Goal: Task Accomplishment & Management: Use online tool/utility

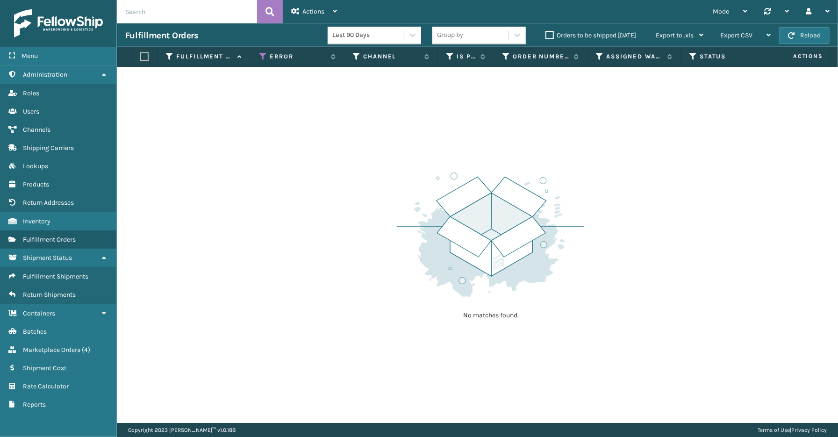
click at [66, 418] on div "Menu Administration Roles Users Channels Shipping Carriers Lookups Products Ret…" at bounding box center [58, 218] width 117 height 437
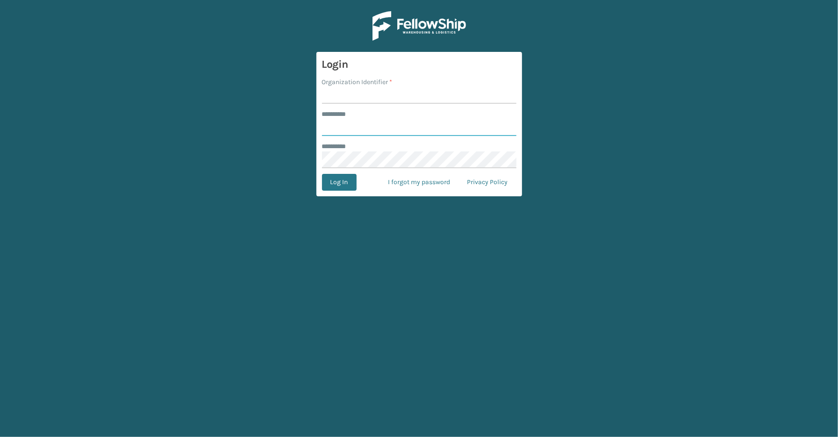
type input "*****"
type input "SleepGeekz"
click at [322, 174] on button "Log In" at bounding box center [339, 182] width 35 height 17
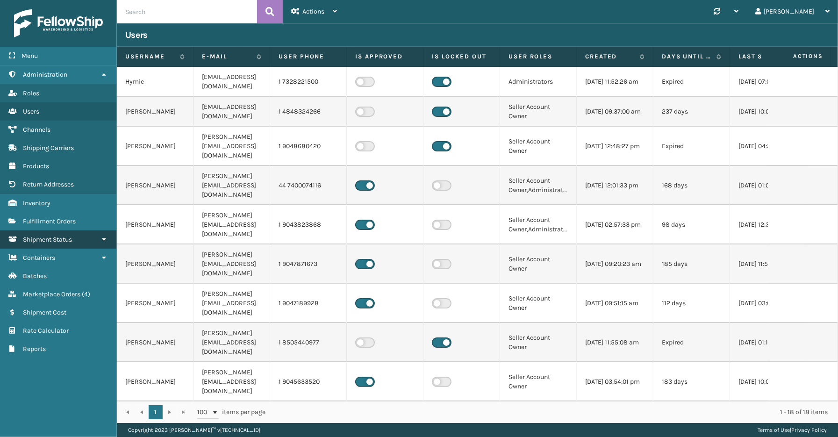
click at [48, 236] on span "Shipment Status" at bounding box center [47, 240] width 49 height 8
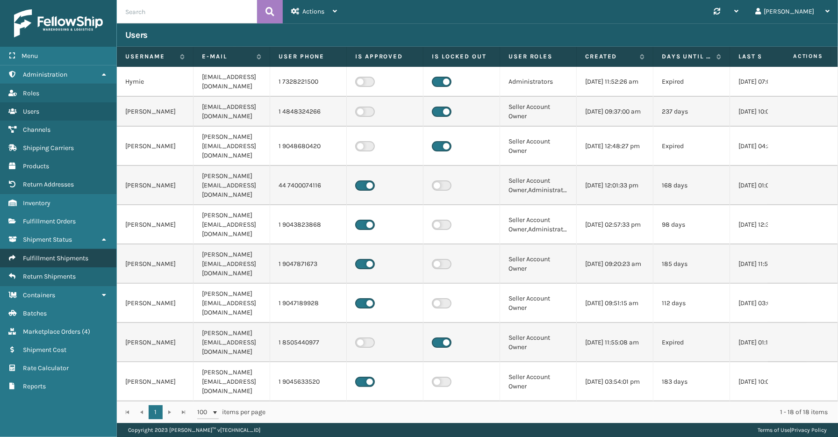
click at [55, 254] on span "Fulfillment Shipments" at bounding box center [55, 258] width 65 height 8
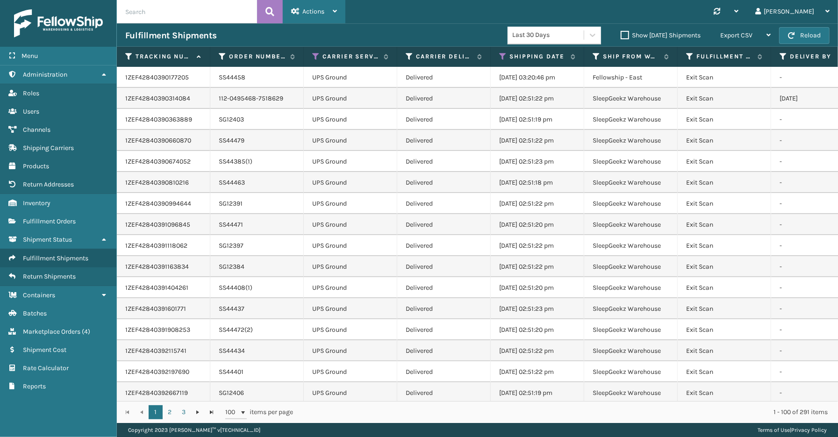
click at [312, 17] on div "Actions" at bounding box center [314, 11] width 46 height 23
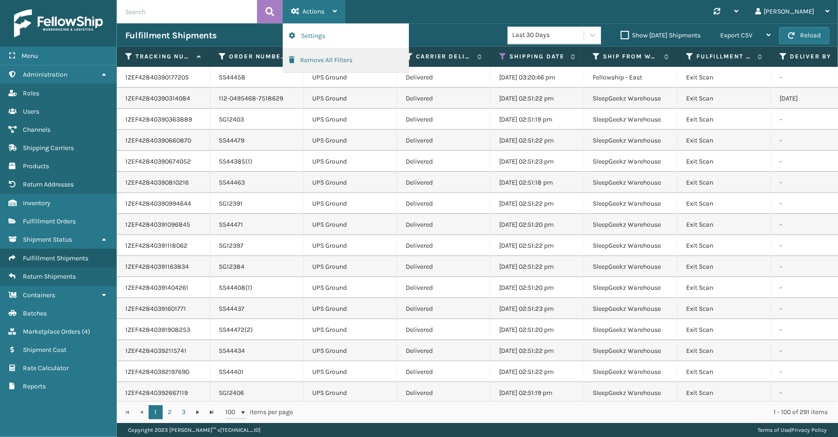
click at [316, 57] on button "Remove All Filters" at bounding box center [345, 60] width 125 height 24
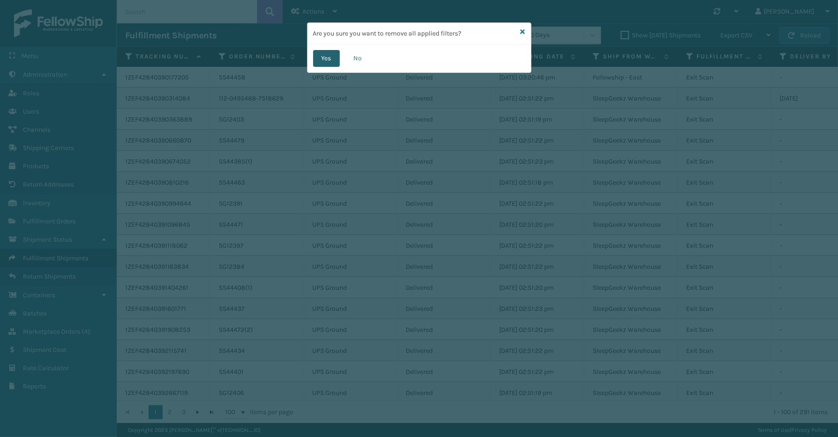
click at [322, 61] on button "Yes" at bounding box center [326, 58] width 27 height 17
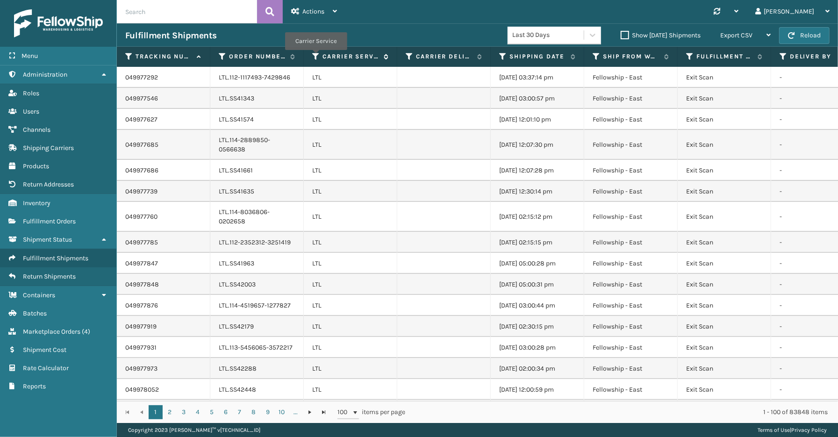
click at [315, 57] on icon at bounding box center [315, 56] width 7 height 8
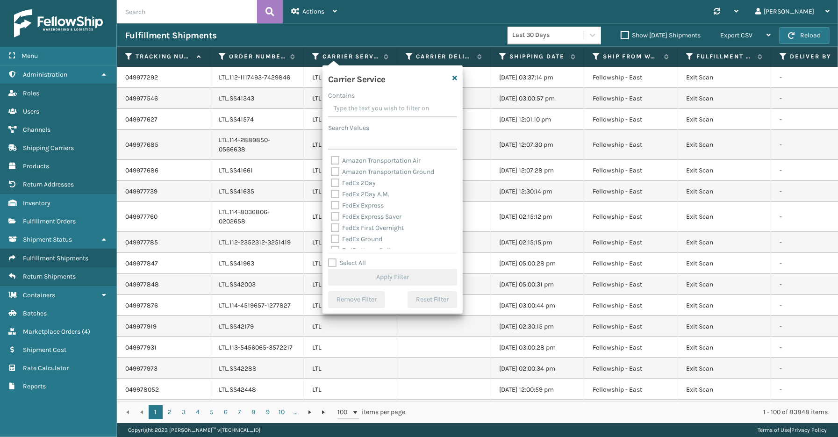
click at [351, 263] on label "Select All" at bounding box center [347, 263] width 38 height 8
click at [351, 258] on input "Select All" at bounding box center [398, 258] width 140 height 1
checkbox input "true"
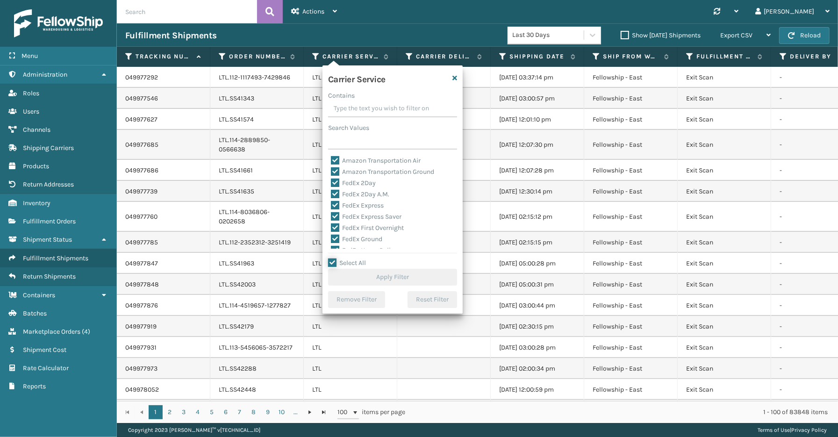
checkbox input "true"
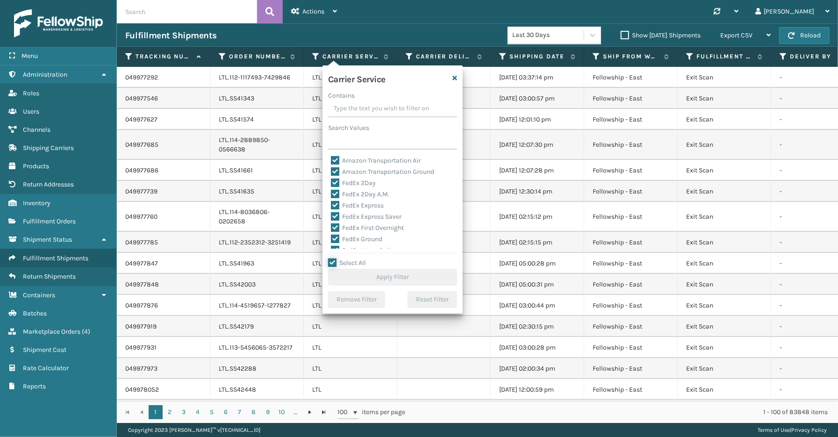
checkbox input "true"
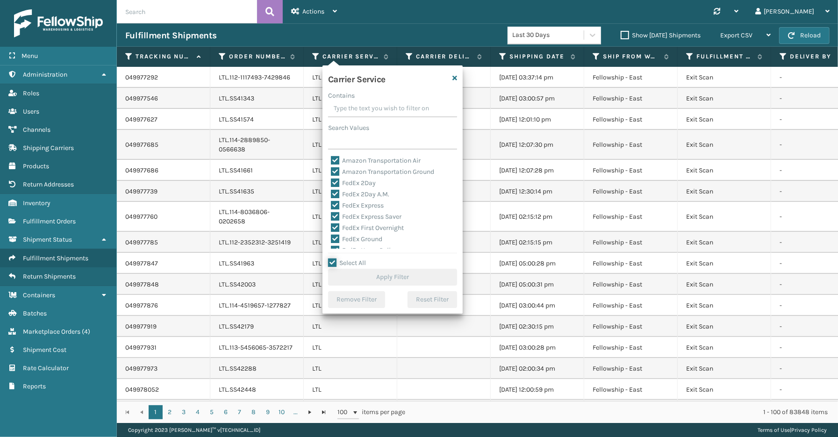
checkbox input "true"
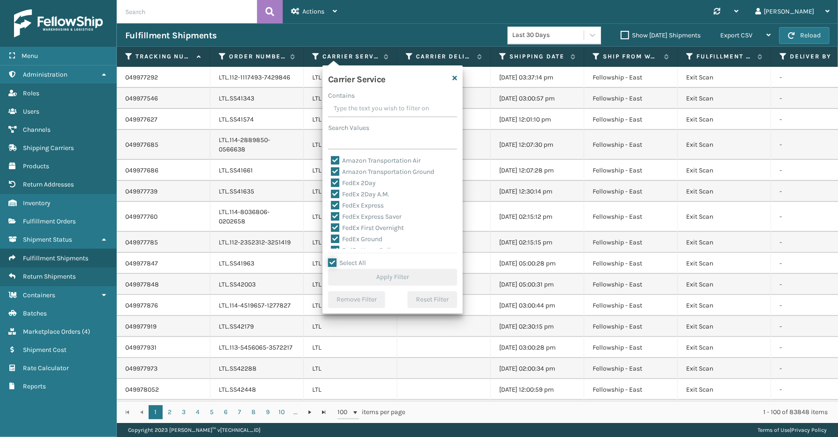
checkbox input "true"
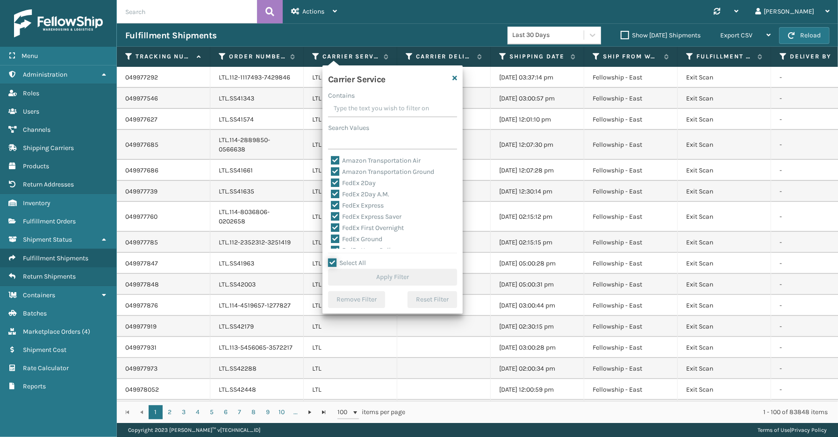
checkbox input "true"
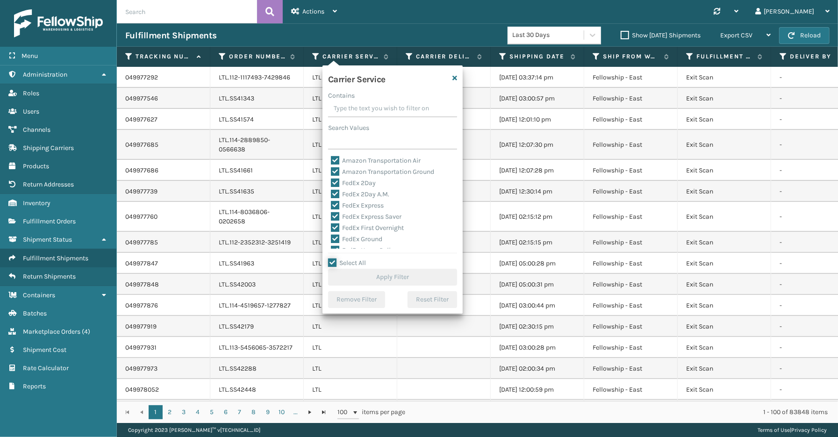
checkbox input "true"
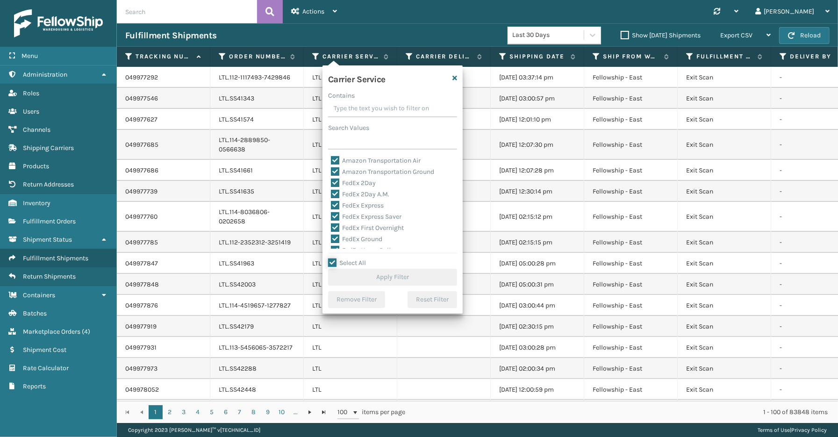
checkbox input "true"
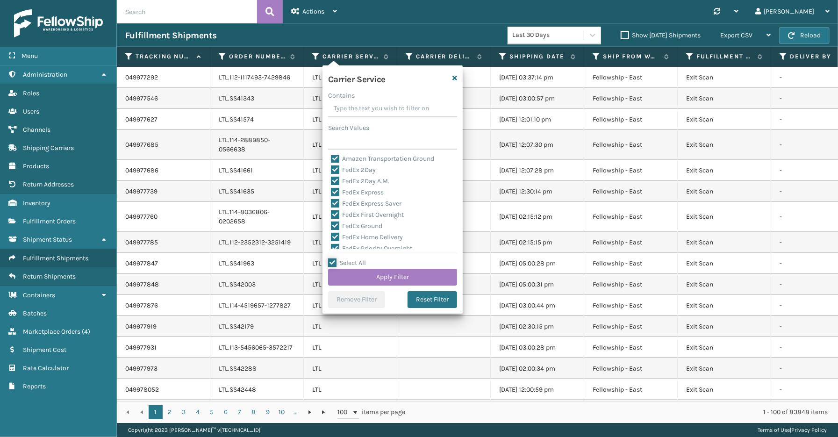
scroll to position [52, 0]
click at [351, 240] on div "LTL" at bounding box center [392, 243] width 123 height 11
click at [344, 242] on label "LTL" at bounding box center [341, 243] width 21 height 8
click at [331, 242] on input "LTL" at bounding box center [331, 241] width 0 height 6
checkbox input "false"
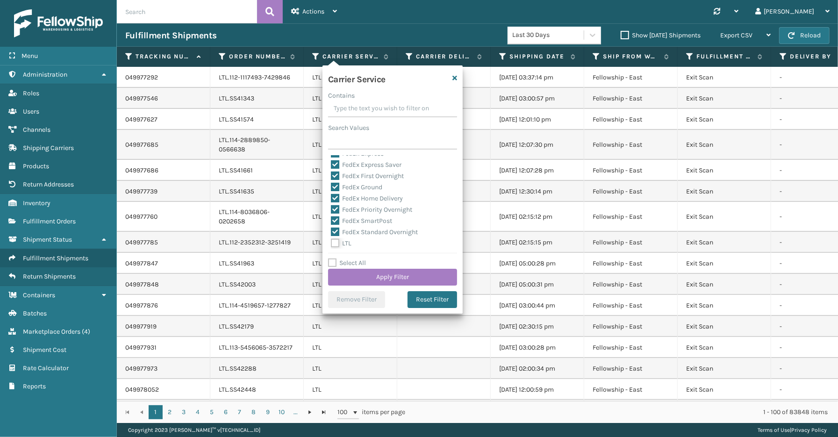
checkbox input "false"
click at [353, 273] on button "Apply Filter" at bounding box center [392, 277] width 129 height 17
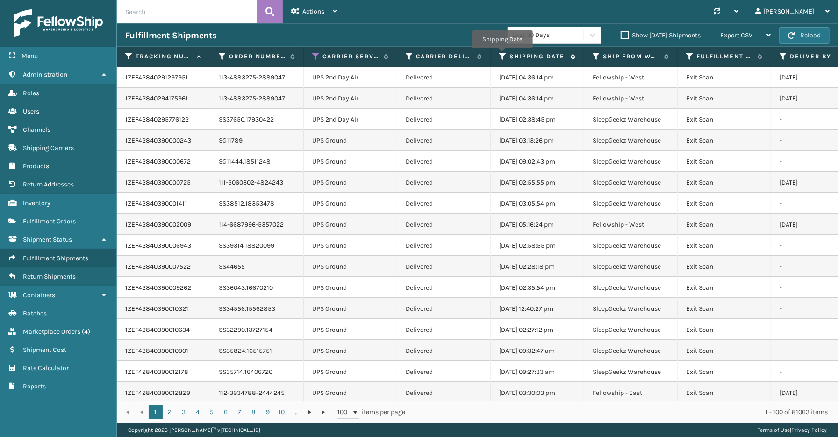
click at [502, 55] on icon at bounding box center [502, 56] width 7 height 8
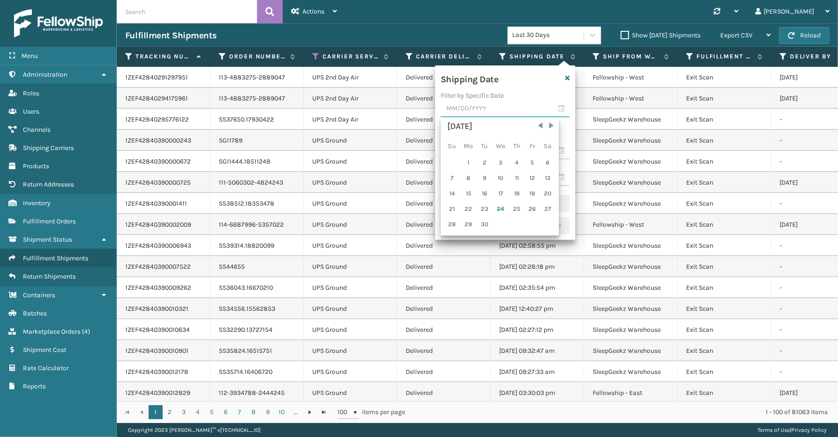
click at [559, 111] on input "text" at bounding box center [505, 108] width 129 height 17
click at [487, 207] on div "23" at bounding box center [485, 209] width 14 height 14
type input "09/23/2025"
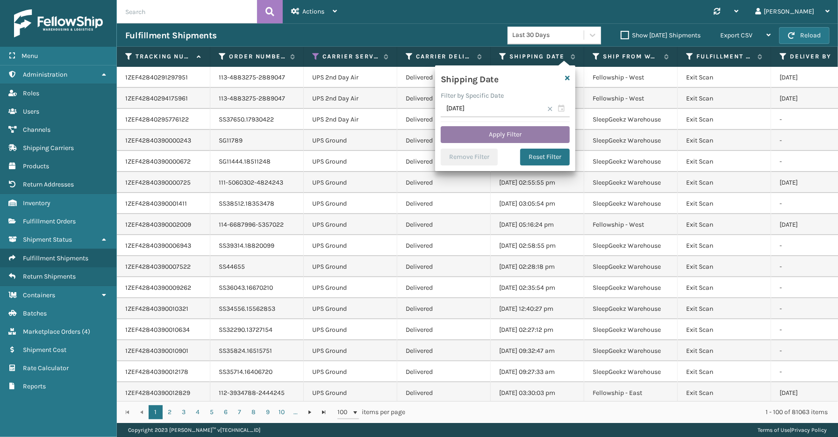
click at [497, 142] on button "Apply Filter" at bounding box center [505, 134] width 129 height 17
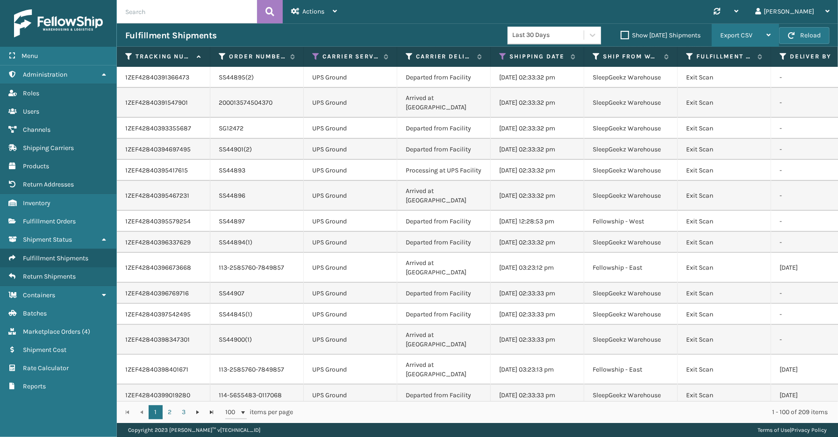
click at [751, 40] on div "Export CSV" at bounding box center [745, 35] width 50 height 23
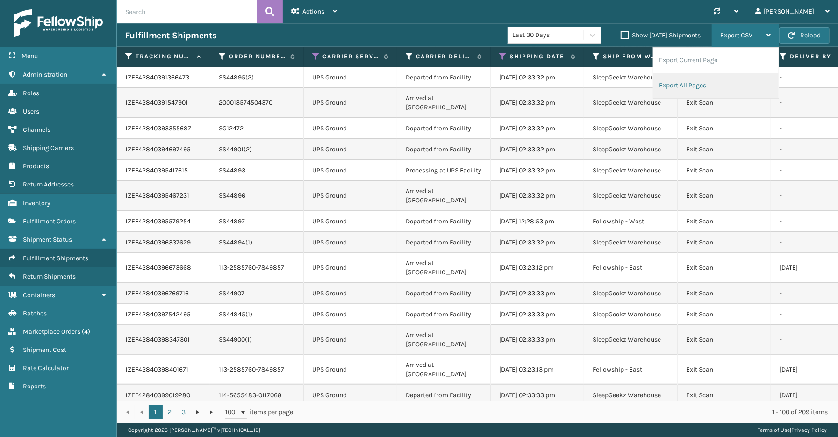
click at [707, 78] on li "Export All Pages" at bounding box center [715, 85] width 125 height 25
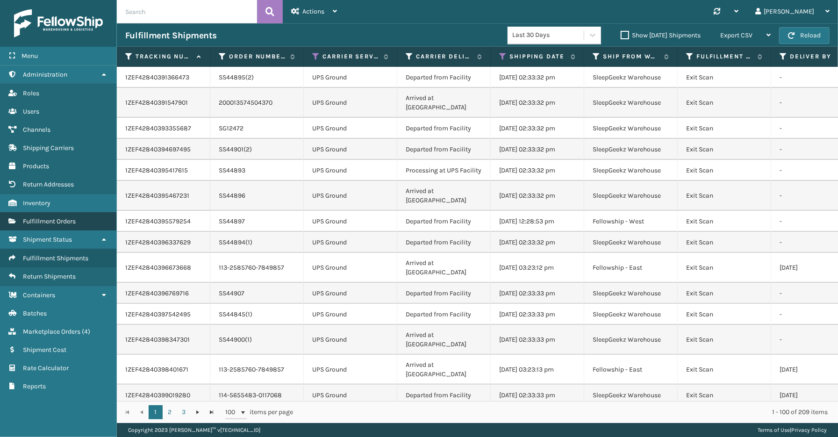
click at [48, 217] on span "Fulfillment Orders" at bounding box center [49, 221] width 53 height 8
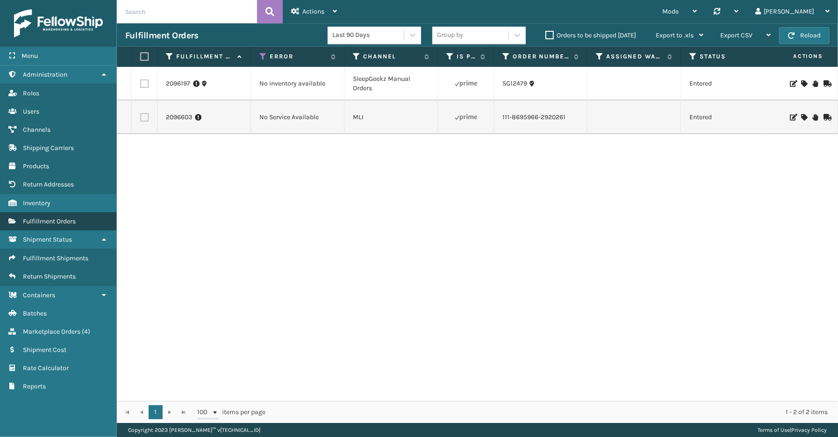
click at [47, 217] on span "Fulfillment Orders" at bounding box center [49, 221] width 53 height 8
click at [318, 12] on span "Actions" at bounding box center [313, 11] width 22 height 8
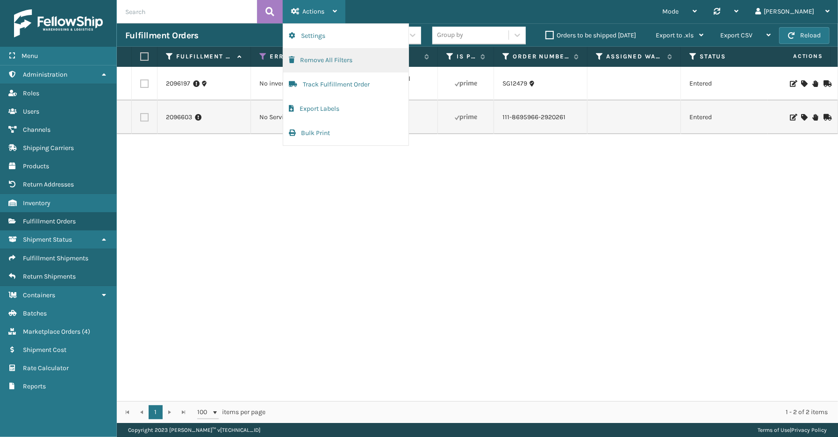
click at [320, 63] on button "Remove All Filters" at bounding box center [345, 60] width 125 height 24
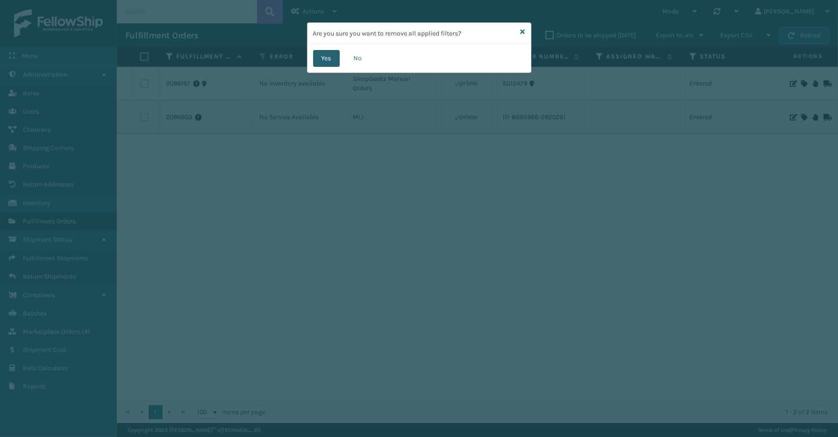
click at [332, 55] on button "Yes" at bounding box center [326, 58] width 27 height 17
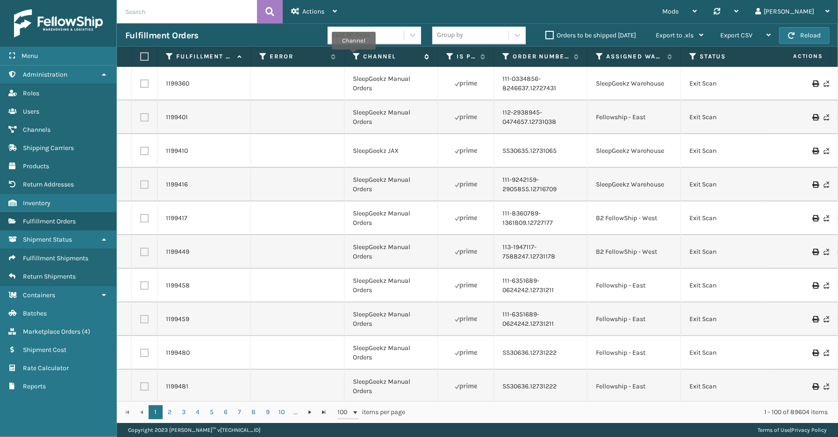
click at [354, 56] on icon at bounding box center [356, 56] width 7 height 8
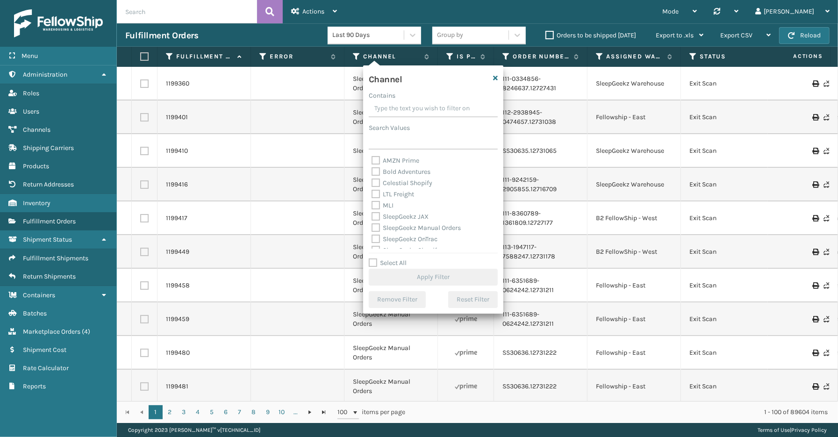
drag, startPoint x: 386, startPoint y: 259, endPoint x: 386, endPoint y: 227, distance: 31.8
click at [386, 256] on div "Channel Contains Search Values AMZN Prime Bold Adventures Celestial Shopify LTL…" at bounding box center [433, 189] width 140 height 248
click at [394, 265] on label "Select All" at bounding box center [388, 263] width 38 height 8
click at [394, 258] on input "Select All" at bounding box center [439, 258] width 140 height 1
checkbox input "true"
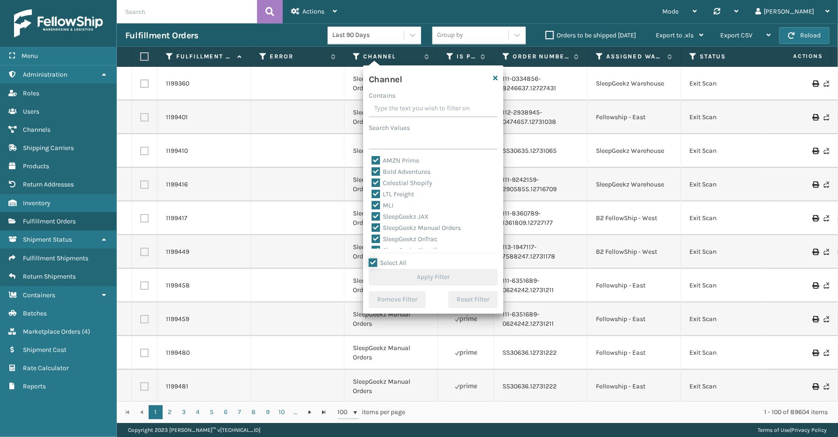
checkbox input "true"
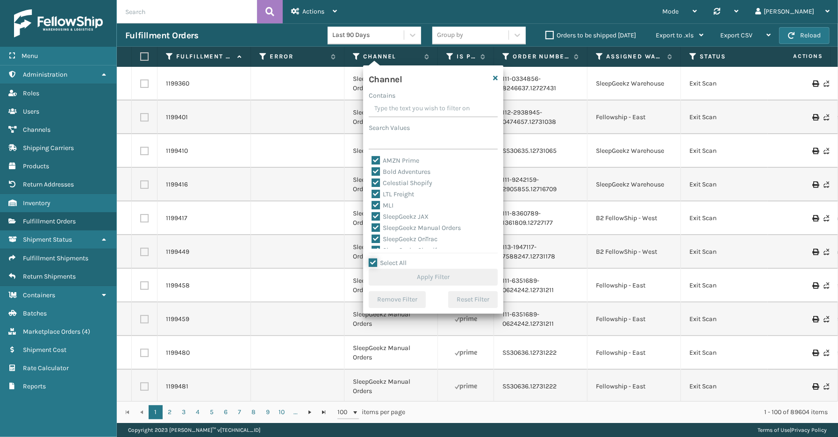
checkbox input "true"
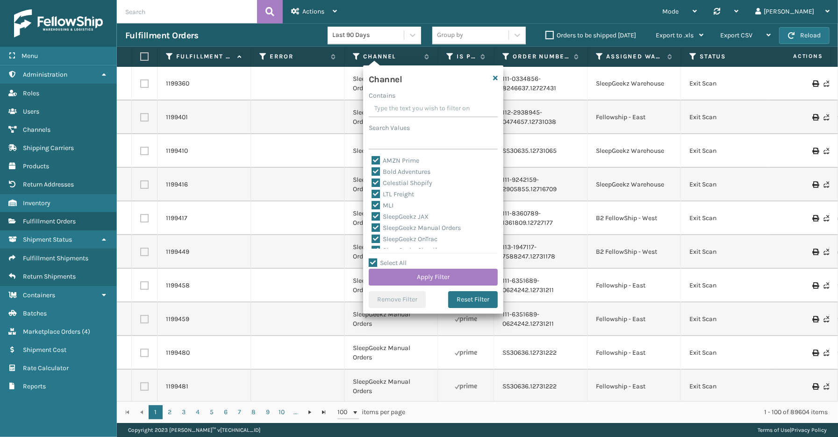
click at [402, 193] on label "LTL Freight" at bounding box center [393, 194] width 43 height 8
click at [372, 193] on input "LTL Freight" at bounding box center [372, 192] width 0 height 6
checkbox input "false"
click at [429, 276] on button "Apply Filter" at bounding box center [433, 277] width 129 height 17
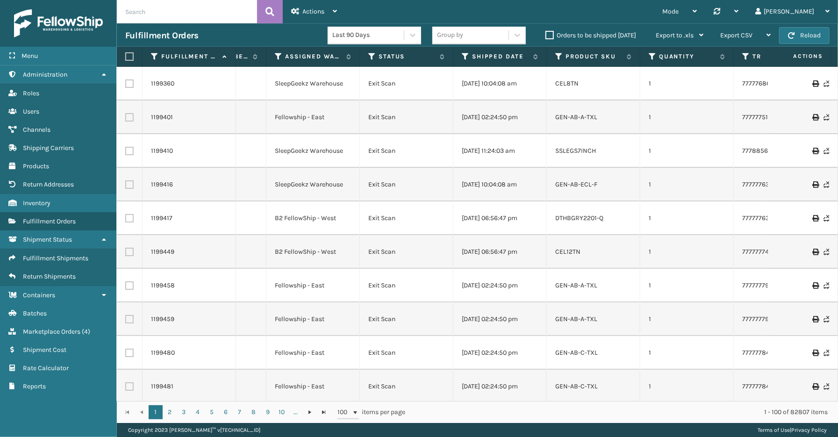
scroll to position [0, 322]
click at [462, 55] on icon at bounding box center [463, 56] width 7 height 8
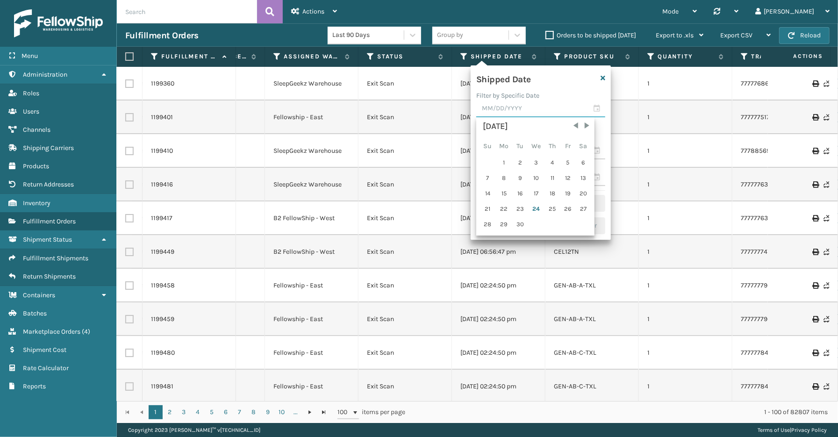
click at [599, 107] on input "text" at bounding box center [540, 108] width 129 height 17
click at [516, 208] on div "23" at bounding box center [520, 209] width 14 height 14
type input "09/23/2025"
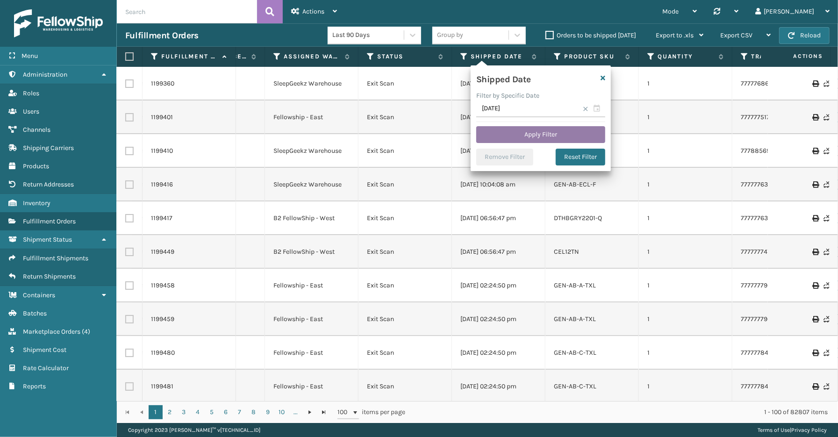
click at [537, 133] on button "Apply Filter" at bounding box center [540, 134] width 129 height 17
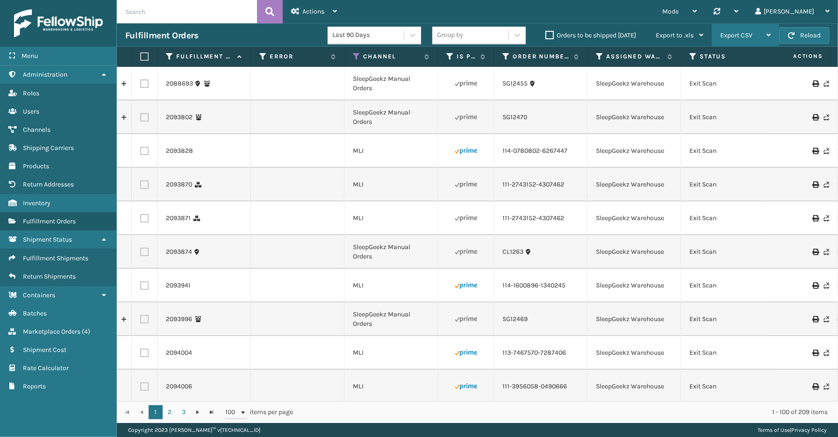
click at [737, 31] on div "Export CSV" at bounding box center [745, 35] width 50 height 23
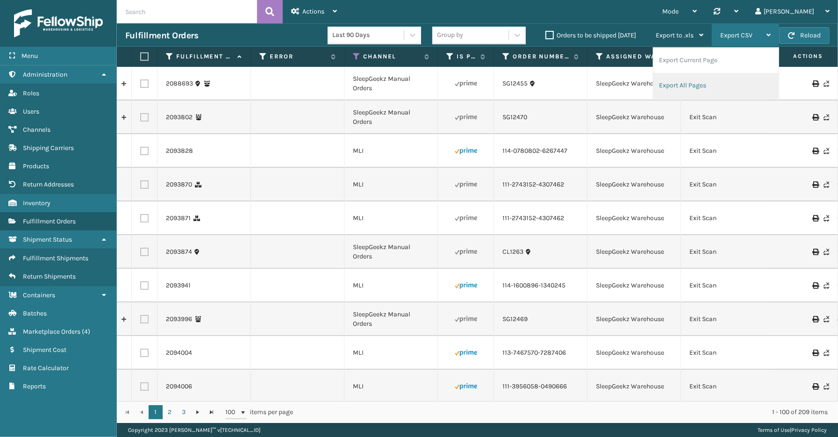
click at [700, 86] on li "Export All Pages" at bounding box center [715, 85] width 125 height 25
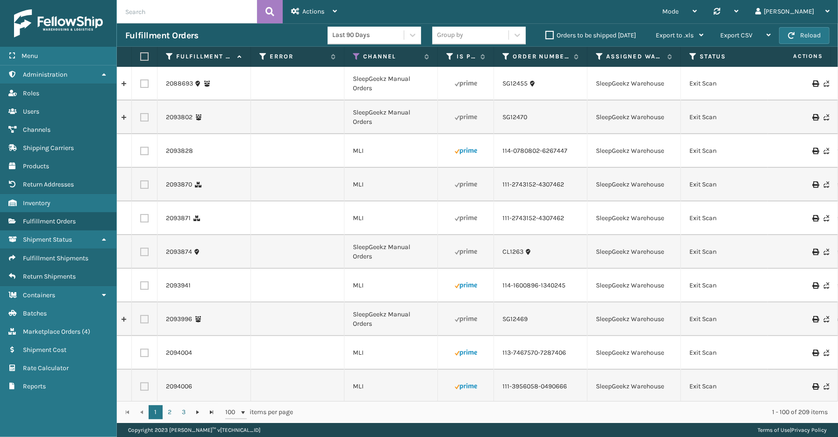
click at [512, 7] on div "Mode Regular Mode Picking Mode Labeling Mode Palletizing Mode Exit Scan Mode Sy…" at bounding box center [591, 11] width 493 height 23
